Goal: Register for event/course

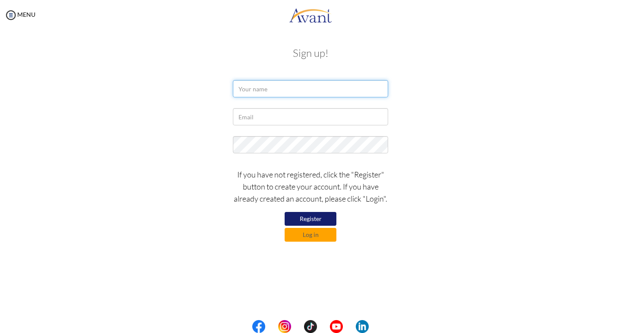
click at [256, 89] on input "text" at bounding box center [310, 88] width 155 height 17
click at [275, 91] on input "SHARON" at bounding box center [310, 88] width 155 height 17
click at [314, 219] on button "Register" at bounding box center [310, 219] width 52 height 14
click at [274, 91] on input "SHARON" at bounding box center [310, 88] width 155 height 17
type input "S"
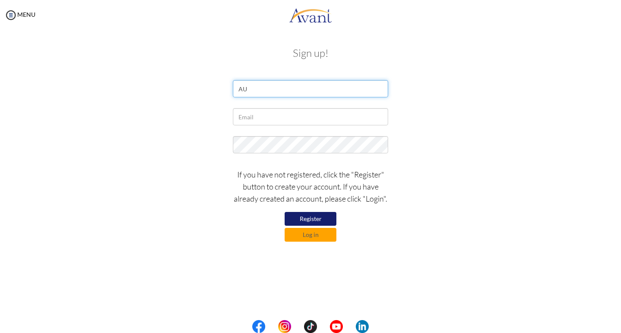
type input "A"
type input "SHARON AUMA OKONG'O"
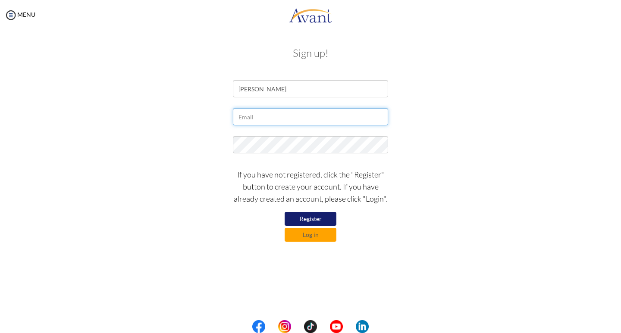
click at [250, 119] on input "text" at bounding box center [310, 116] width 155 height 17
type input "[EMAIL_ADDRESS][DOMAIN_NAME]"
click at [313, 219] on button "Register" at bounding box center [310, 219] width 52 height 14
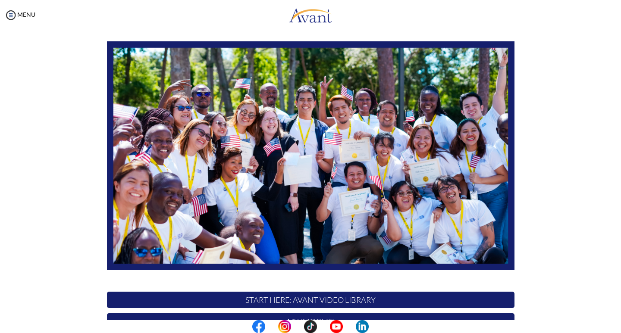
scroll to position [146, 0]
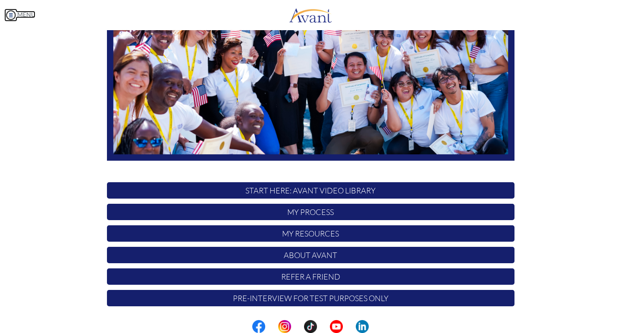
click at [9, 15] on img at bounding box center [10, 15] width 13 height 13
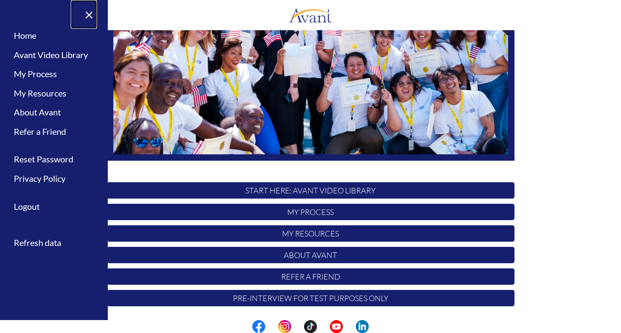
click at [89, 12] on link "×" at bounding box center [84, 14] width 26 height 29
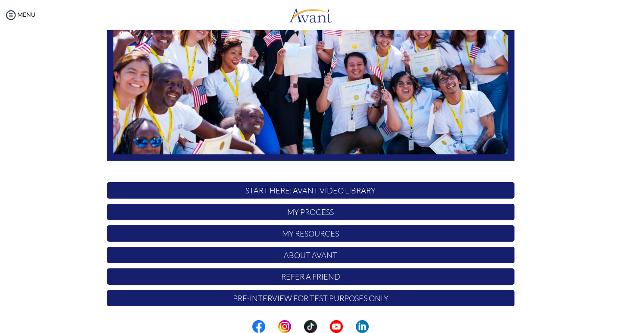
click at [304, 191] on p "START HERE: Avant Video Library" at bounding box center [310, 190] width 407 height 16
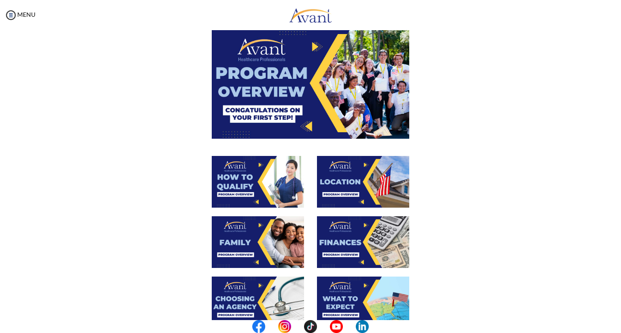
scroll to position [0, 0]
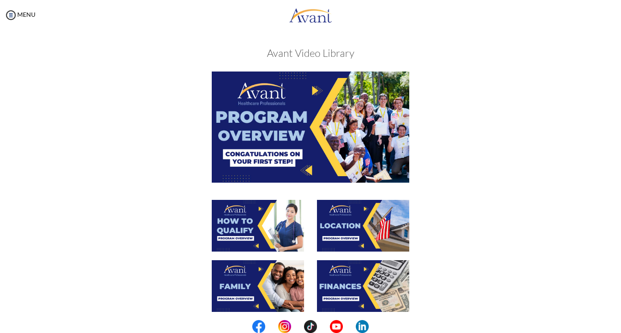
click at [314, 128] on img at bounding box center [310, 127] width 197 height 111
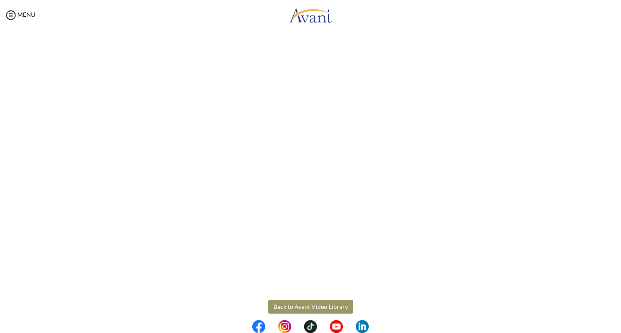
scroll to position [91, 0]
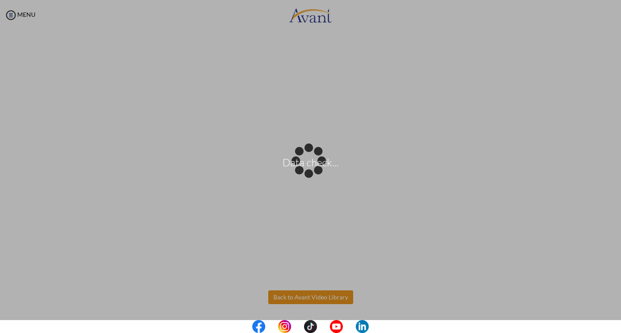
click at [321, 298] on body "Data check... Maintenance break. Please come back in 2 hours. MENU My Status Wh…" at bounding box center [310, 166] width 621 height 333
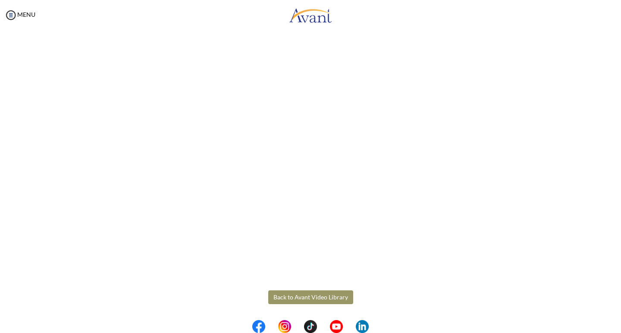
click at [313, 297] on button "Back to Avant Video Library" at bounding box center [310, 298] width 85 height 14
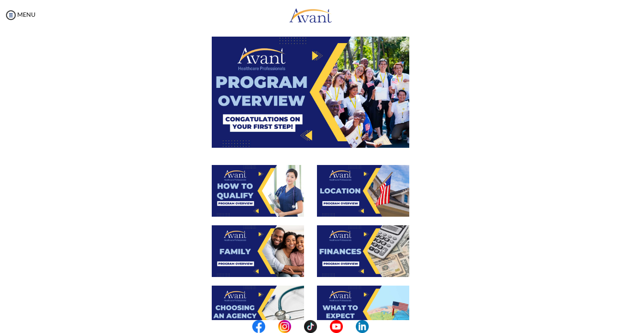
scroll to position [86, 0]
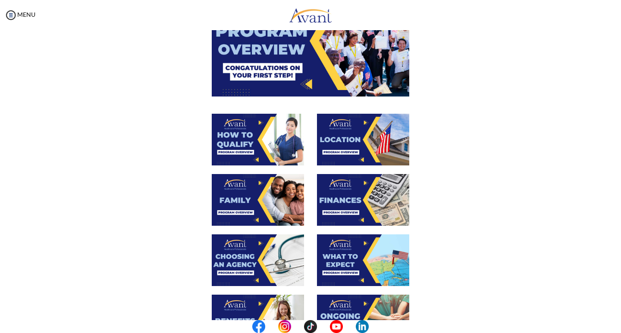
click at [256, 138] on img at bounding box center [258, 140] width 92 height 52
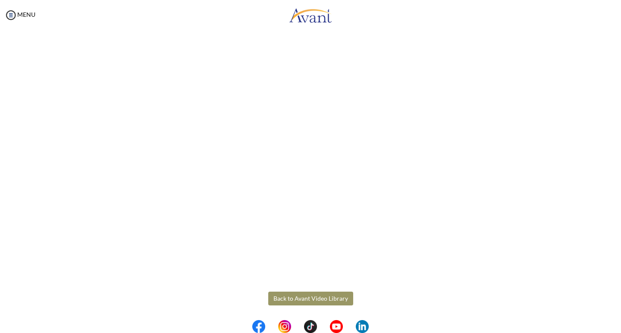
scroll to position [91, 0]
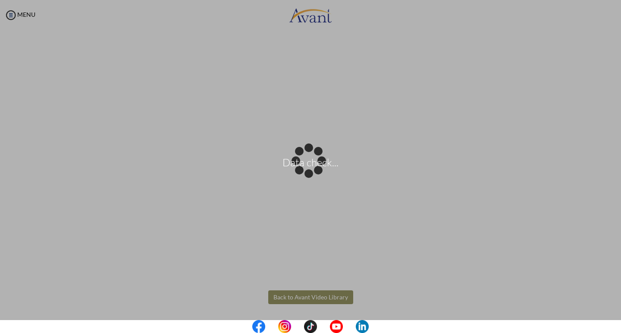
click at [310, 298] on body "Data check... Maintenance break. Please come back in 2 hours. MENU My Status Wh…" at bounding box center [310, 166] width 621 height 333
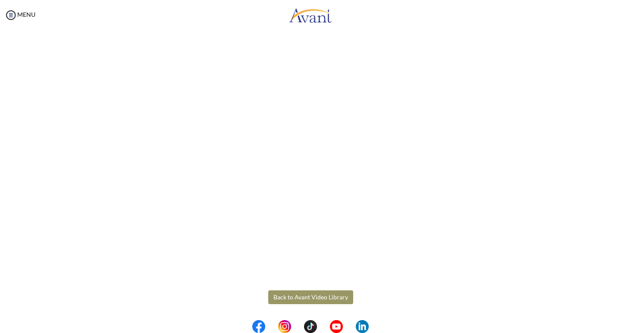
click at [312, 298] on button "Back to Avant Video Library" at bounding box center [310, 298] width 85 height 14
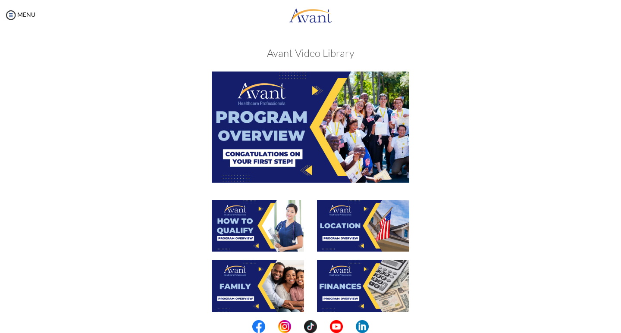
click at [349, 222] on img at bounding box center [363, 226] width 92 height 52
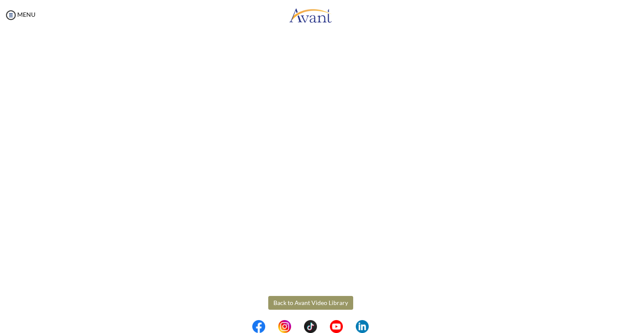
scroll to position [91, 0]
click at [311, 299] on button "Back to Avant Video Library" at bounding box center [310, 298] width 85 height 14
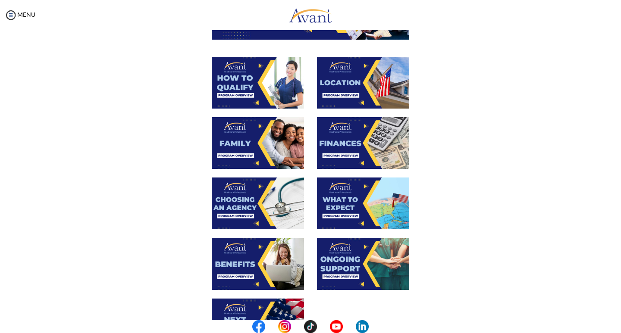
scroll to position [129, 0]
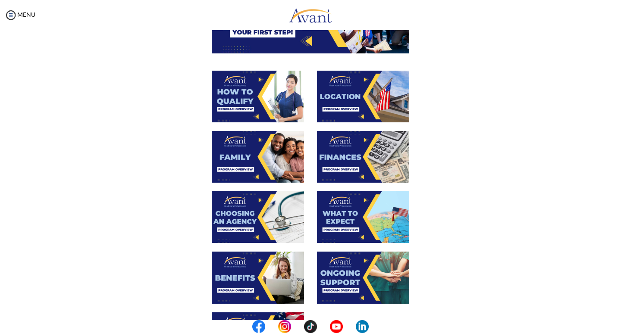
click at [354, 93] on img at bounding box center [363, 97] width 92 height 52
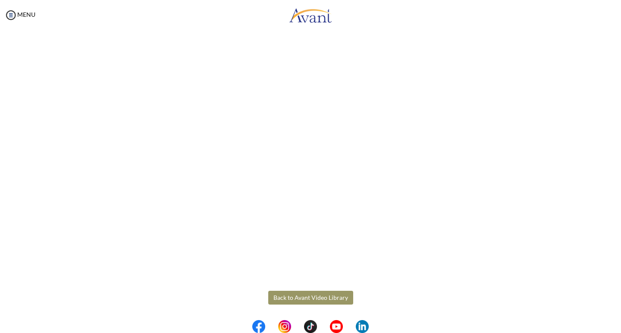
scroll to position [91, 0]
click at [305, 297] on body "Maintenance break. Please come back in 2 hours. MENU My Status What is the next…" at bounding box center [310, 166] width 621 height 333
click at [307, 296] on button "Back to Avant Video Library" at bounding box center [310, 298] width 85 height 14
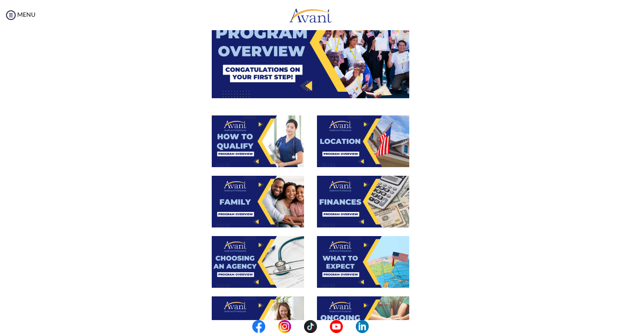
scroll to position [86, 0]
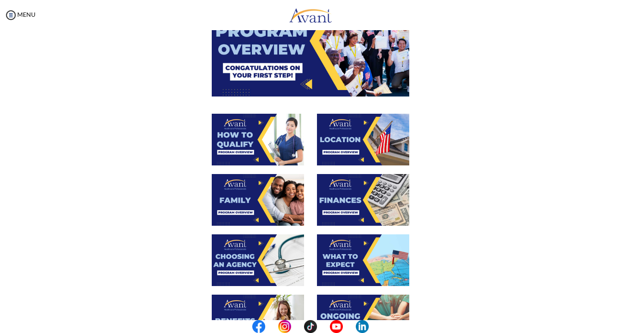
click at [252, 193] on img at bounding box center [258, 200] width 92 height 52
